Goal: Task Accomplishment & Management: Complete application form

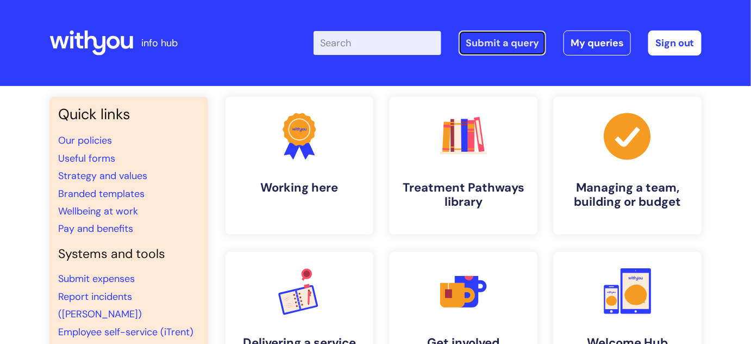
click at [498, 45] on link "Submit a query" at bounding box center [503, 42] width 88 height 25
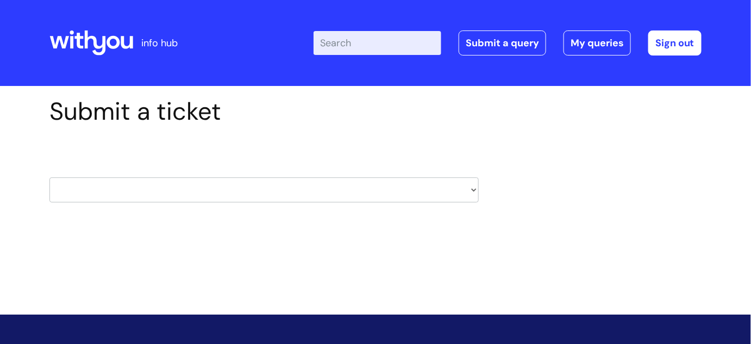
click at [472, 185] on select "HR / People IT and Support Clinical Drug Alerts Finance Accounts Data Support T…" at bounding box center [263, 189] width 429 height 25
select select "it_and_support"
click at [49, 177] on select "HR / People IT and Support Clinical Drug Alerts Finance Accounts Data Support T…" at bounding box center [263, 189] width 429 height 25
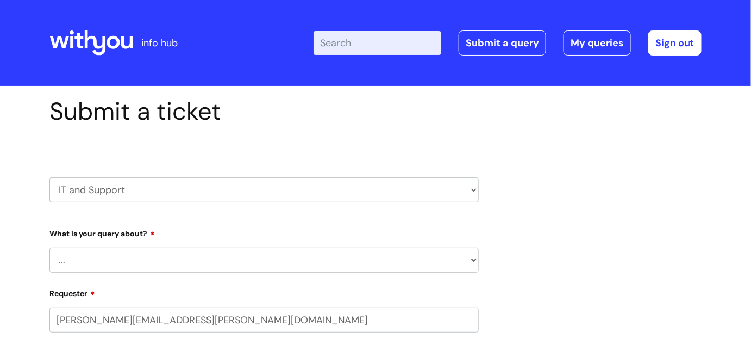
select select "80004286551"
click at [471, 189] on select "HR / People IT and Support Clinical Drug Alerts Finance Accounts Data Support T…" at bounding box center [263, 189] width 429 height 25
select select "learning_and_development"
click at [49, 177] on select "HR / People IT and Support Clinical Drug Alerts Finance Accounts Data Support T…" at bounding box center [263, 189] width 429 height 25
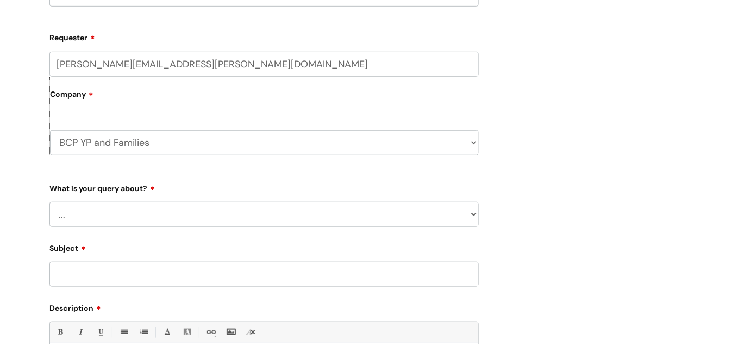
scroll to position [197, 0]
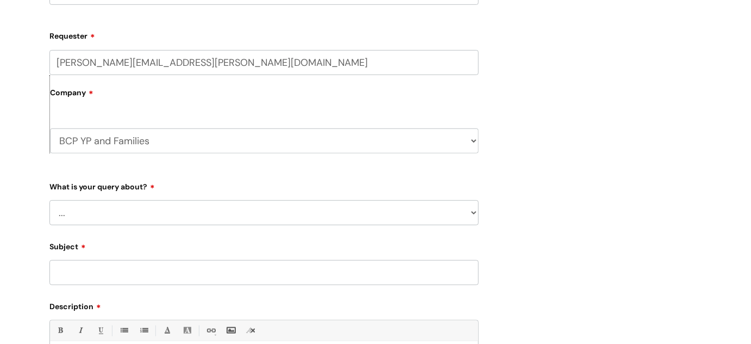
click at [202, 215] on select "... Question about a training course or session booking Ask about apprenticeshi…" at bounding box center [263, 212] width 429 height 25
select select "Question about a training course or session booking"
click at [49, 200] on select "... Question about a training course or session booking Ask about apprenticeshi…" at bounding box center [263, 212] width 429 height 25
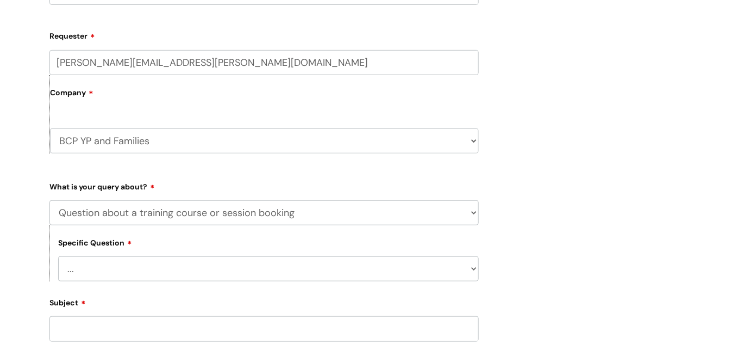
click at [136, 263] on select "... Training booking request Training dates/timetable Enquiry about a topic or …" at bounding box center [268, 268] width 421 height 25
select select "Training dates/timetable"
click at [58, 256] on select "... Training booking request Training dates/timetable Enquiry about a topic or …" at bounding box center [268, 268] width 421 height 25
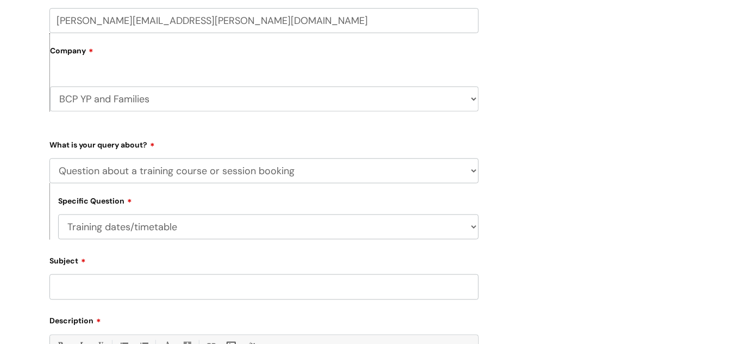
scroll to position [296, 0]
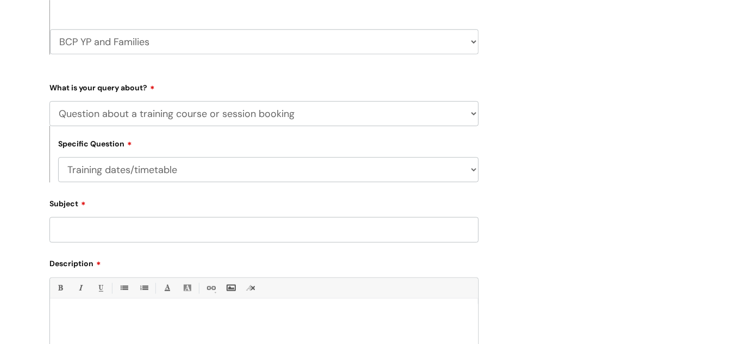
click at [127, 233] on input "Subject" at bounding box center [263, 229] width 429 height 25
type input "Case note training"
drag, startPoint x: 132, startPoint y: 322, endPoint x: 122, endPoint y: 319, distance: 10.5
click at [132, 322] on div at bounding box center [264, 341] width 428 height 75
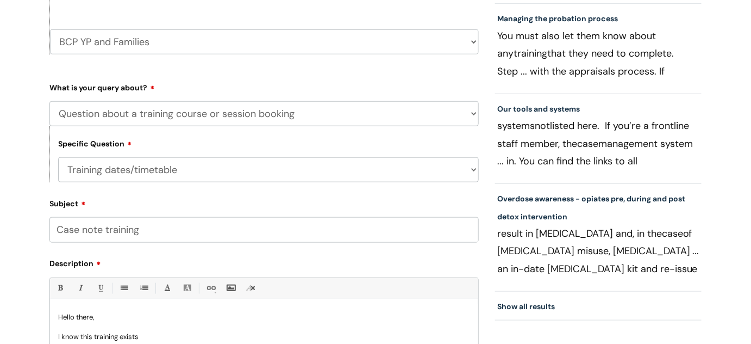
click at [167, 333] on p "I know this training exists" at bounding box center [264, 337] width 412 height 10
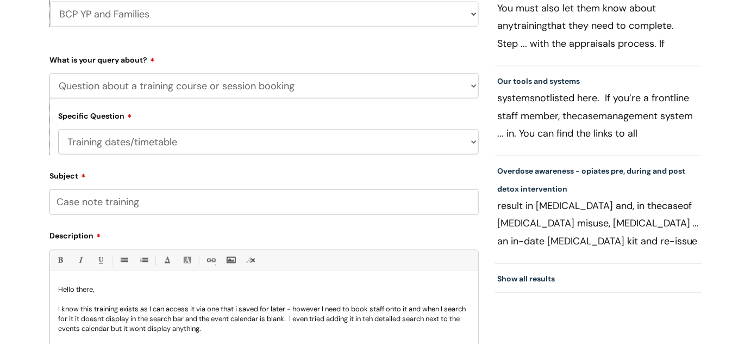
scroll to position [332, 0]
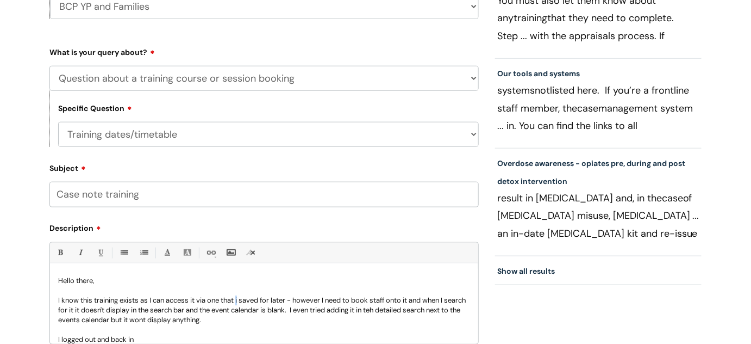
click at [240, 299] on p "I know this training exists as I can access it via one that i saved for later -…" at bounding box center [264, 309] width 412 height 29
click at [259, 316] on p "I know this training exists as I can access it via one that I saved for later -…" at bounding box center [264, 309] width 412 height 29
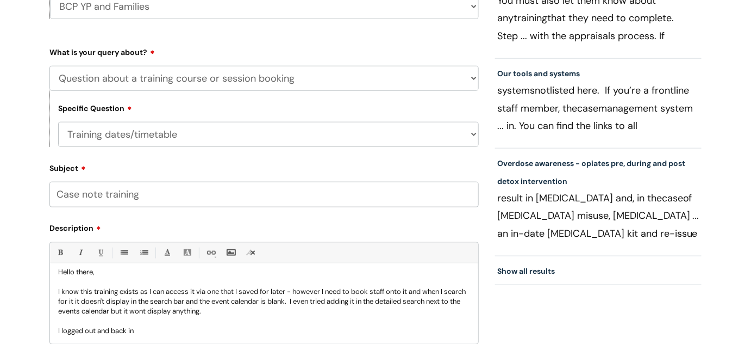
click at [170, 327] on p "I logged out and back in" at bounding box center [264, 331] width 412 height 10
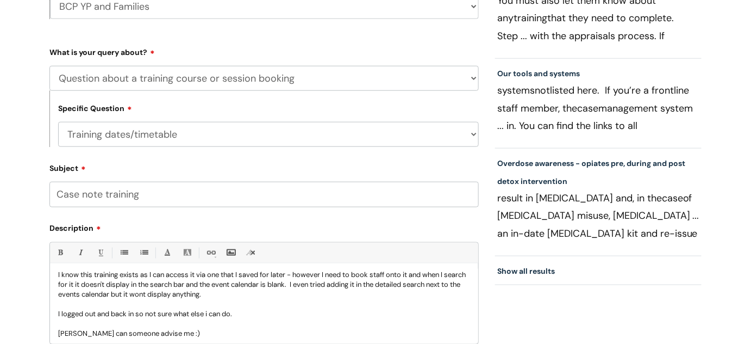
scroll to position [29, 0]
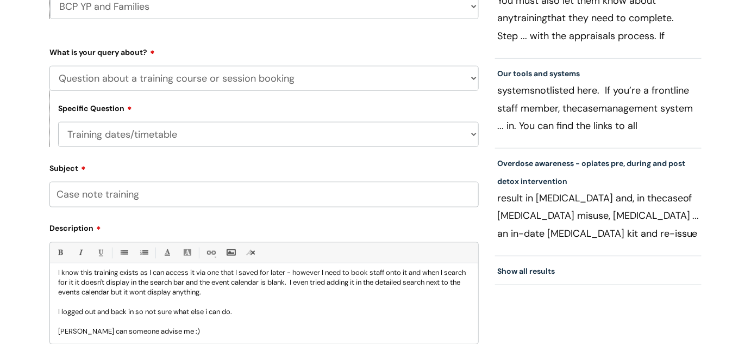
click at [170, 269] on p "I know this training exists as I can access it via one that I saved for later -…" at bounding box center [264, 281] width 412 height 29
click at [317, 294] on p "I know this training exists as I can see the dates and access it via one that I…" at bounding box center [264, 283] width 412 height 29
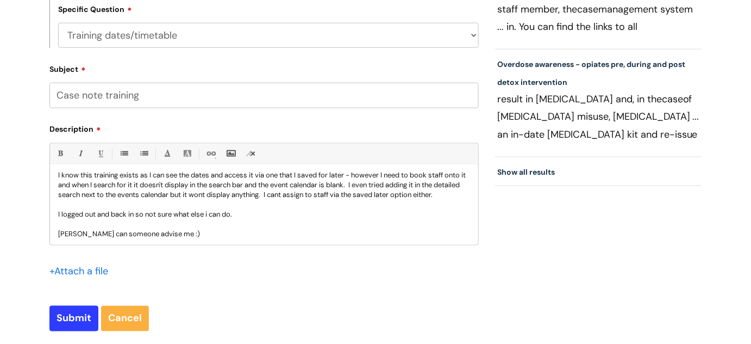
scroll to position [39, 0]
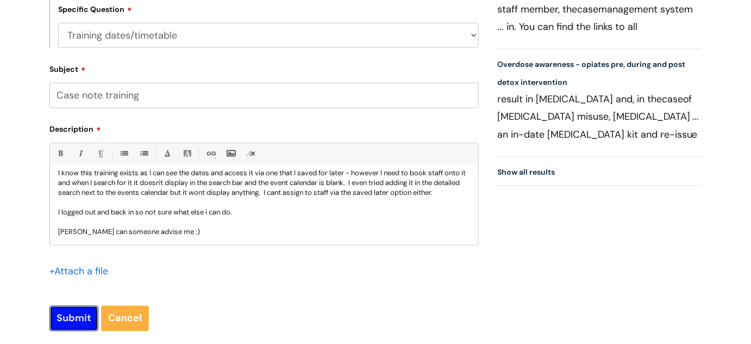
drag, startPoint x: 63, startPoint y: 317, endPoint x: 99, endPoint y: 323, distance: 37.4
click at [63, 317] on input "Submit" at bounding box center [73, 317] width 49 height 25
type input "Please Wait..."
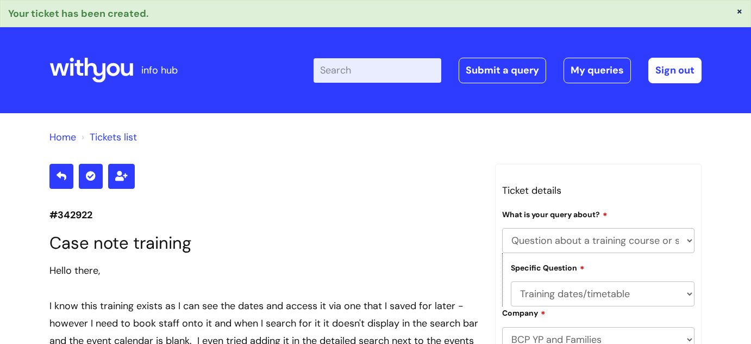
select select "Question about a training course or session booking"
select select "Training dates/timetable"
